Goal: Task Accomplishment & Management: Use online tool/utility

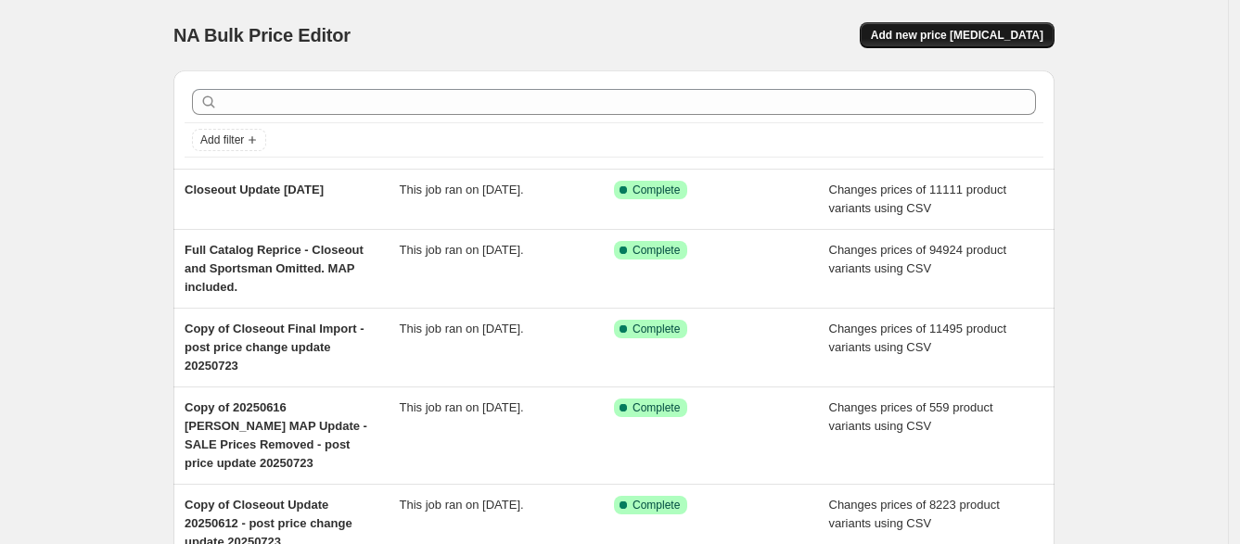
click at [994, 26] on button "Add new price [MEDICAL_DATA]" at bounding box center [957, 35] width 195 height 26
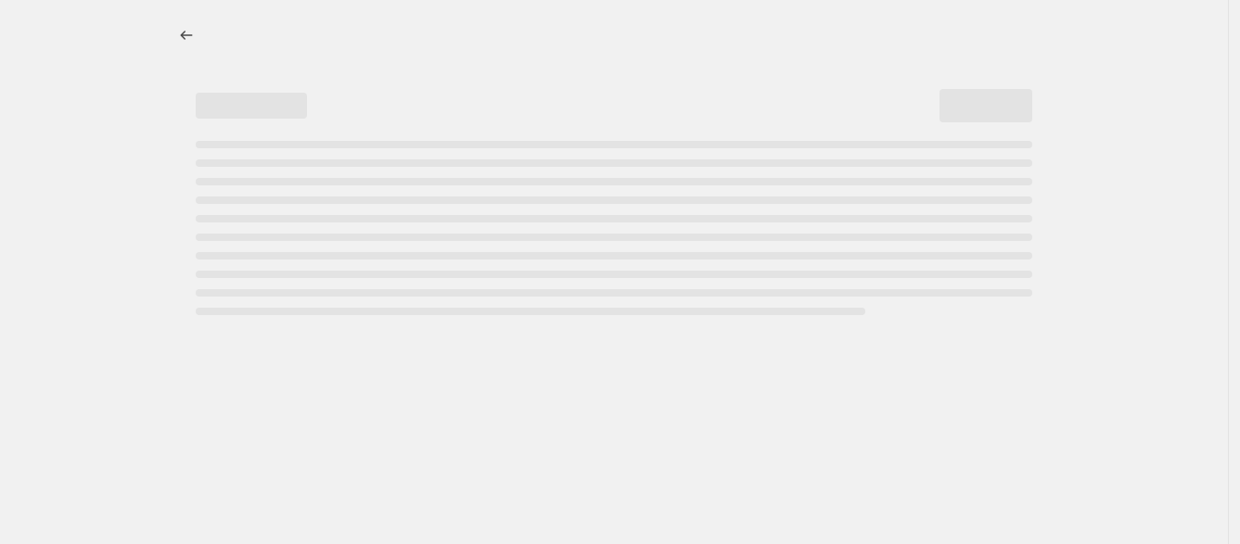
select select "percentage"
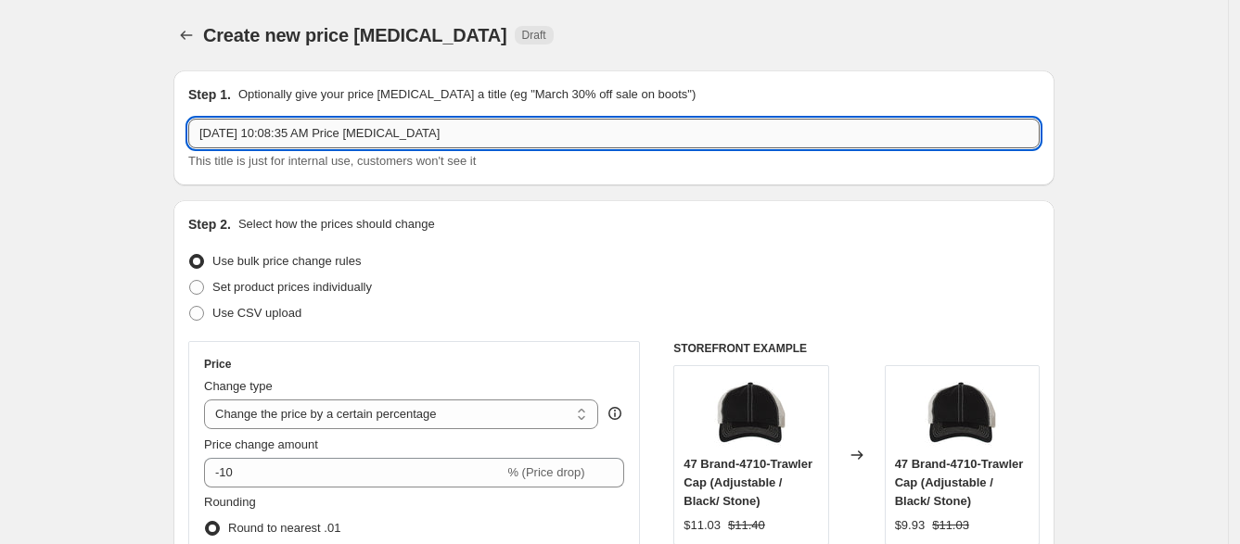
click at [562, 141] on input "Aug 19, 2025, 10:08:35 AM Price change job" at bounding box center [613, 134] width 851 height 30
type input "Full Catalog - Non Closeout - Price Update 20250819"
click at [260, 312] on span "Use CSV upload" at bounding box center [256, 313] width 89 height 14
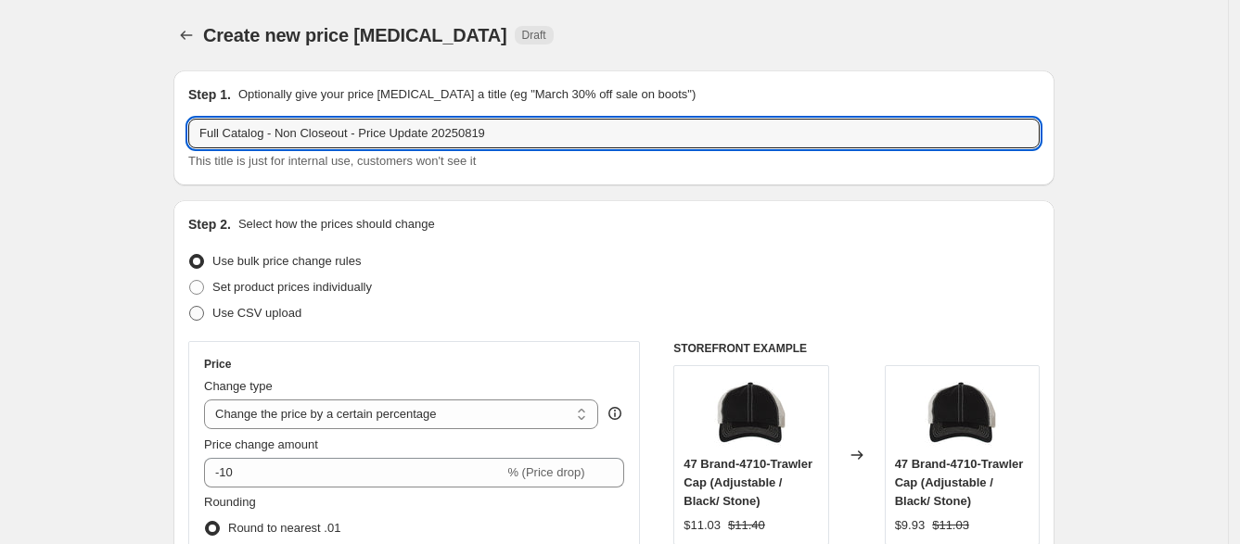
click at [190, 307] on input "Use CSV upload" at bounding box center [189, 306] width 1 height 1
radio input "true"
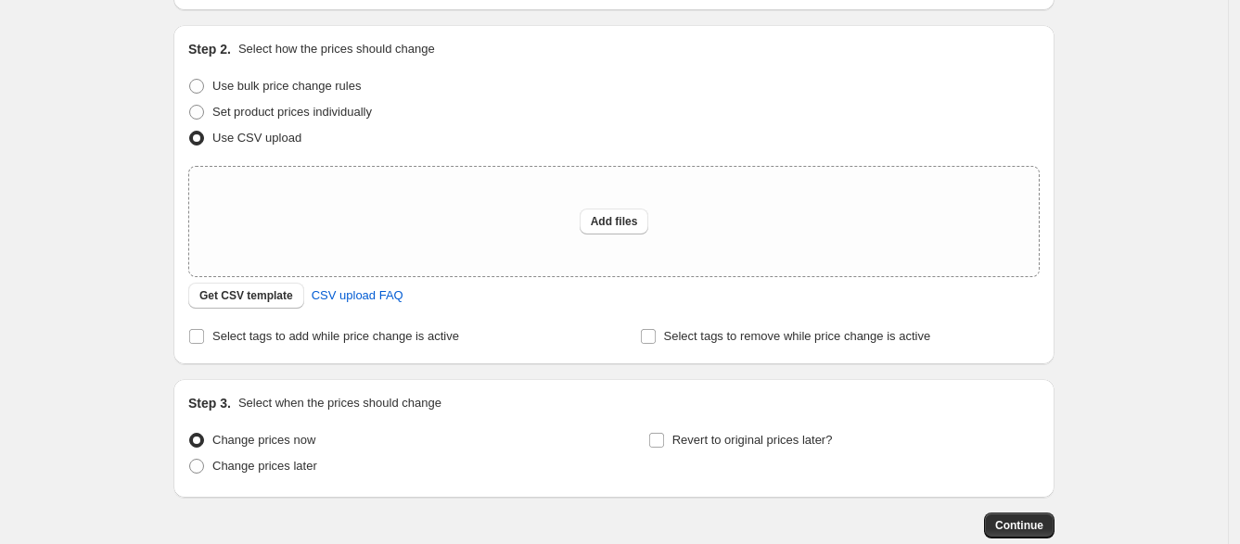
scroll to position [176, 0]
click at [622, 225] on span "Add files" at bounding box center [614, 220] width 47 height 15
type input "C:\fakepath\CSO Full Catalog Price Update - NonCO 20250819.csv"
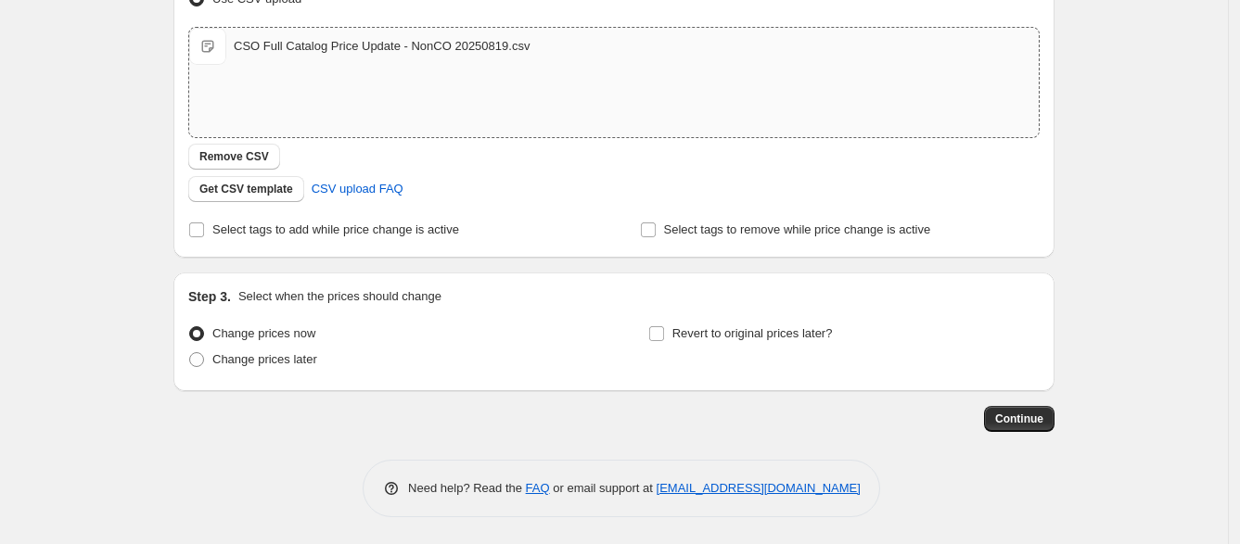
scroll to position [311, 0]
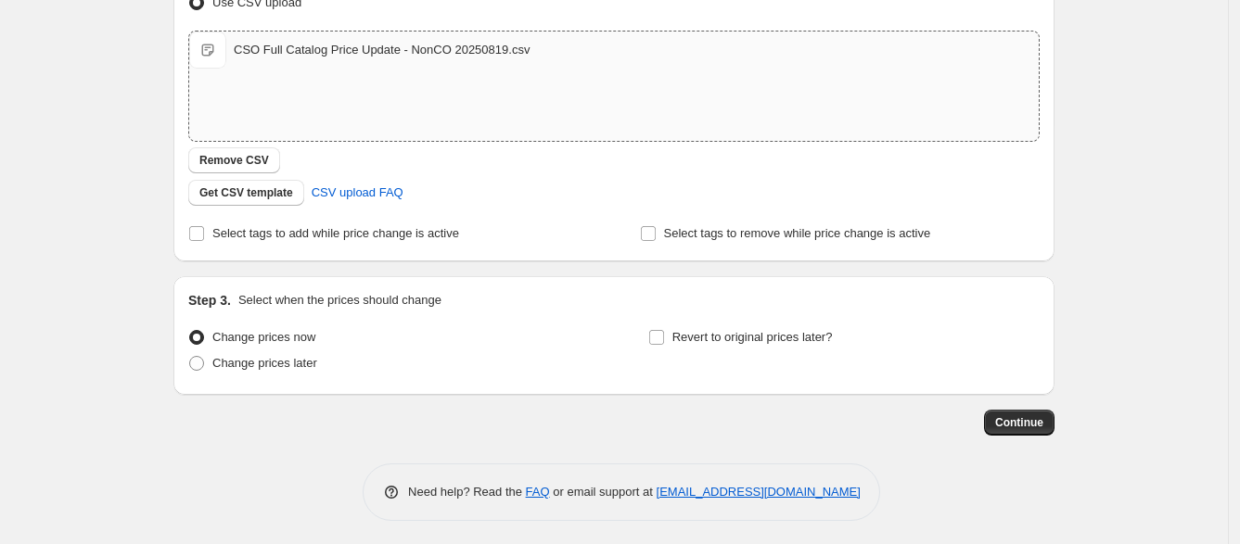
click at [1016, 441] on div "Step 1. Optionally give your price change job a title (eg "March 30% off sale o…" at bounding box center [613, 133] width 881 height 776
click at [1024, 429] on button "Continue" at bounding box center [1019, 423] width 70 height 26
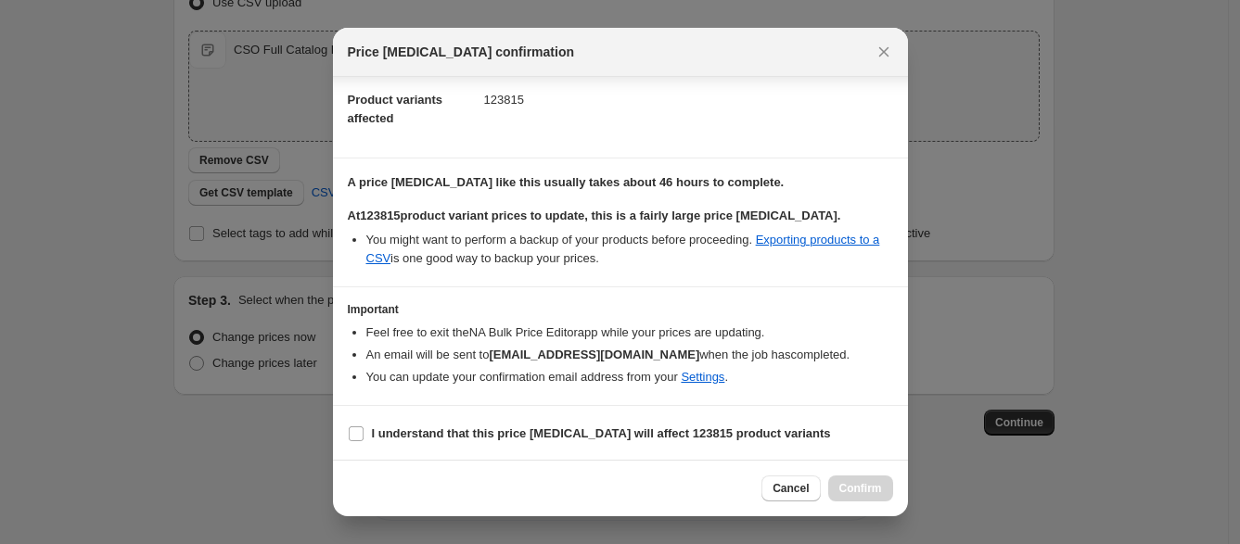
scroll to position [81, 0]
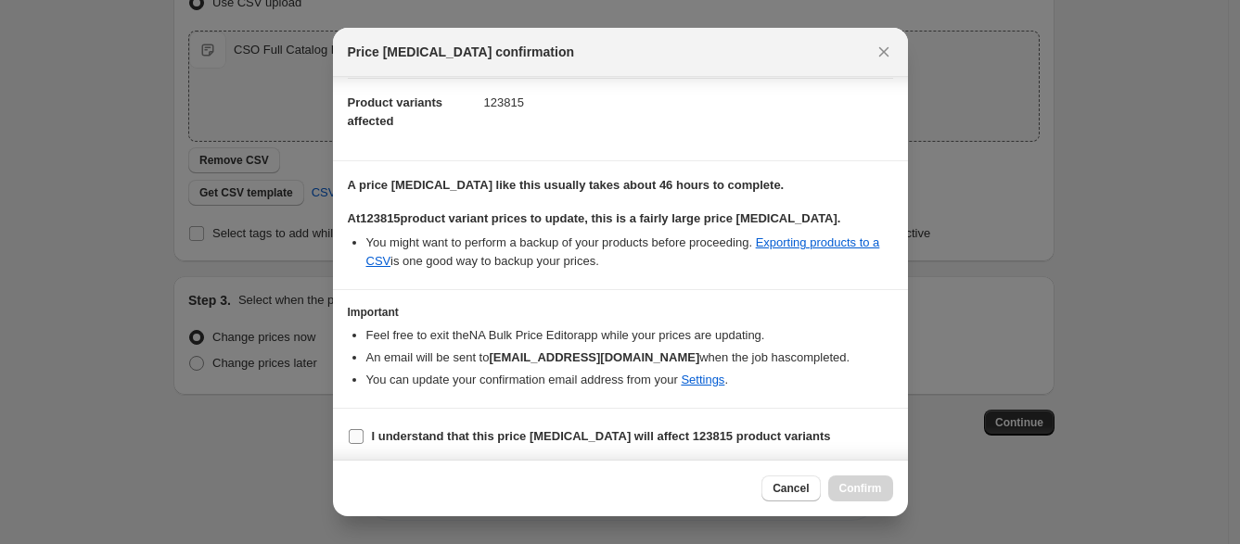
click at [359, 437] on input "I understand that this price change job will affect 123815 product variants" at bounding box center [356, 436] width 15 height 15
checkbox input "true"
click at [878, 491] on span "Confirm" at bounding box center [860, 488] width 43 height 15
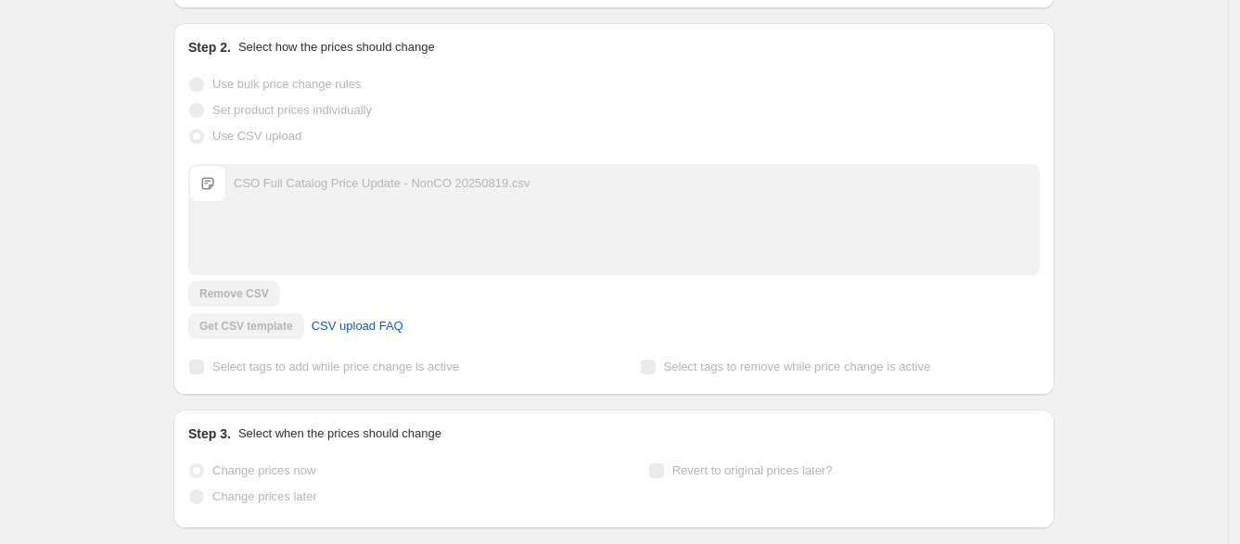
scroll to position [360, 0]
